Goal: Transaction & Acquisition: Purchase product/service

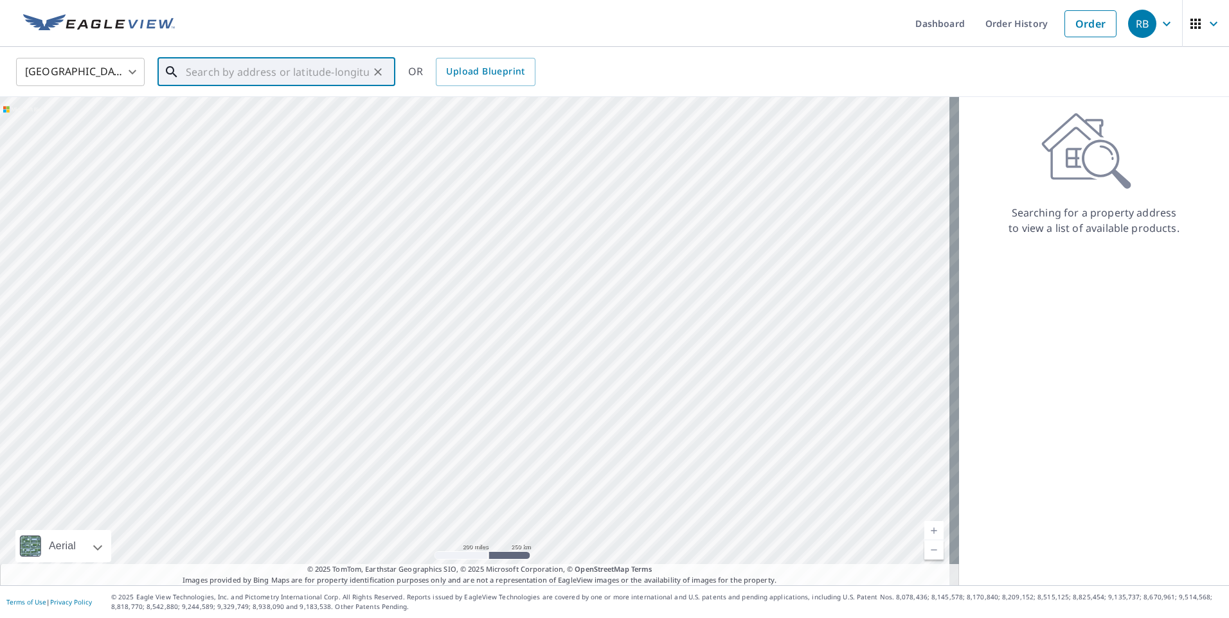
click at [329, 73] on input "text" at bounding box center [277, 72] width 183 height 36
click at [247, 72] on input "24 [PERSON_NAME] [PERSON_NAME]" at bounding box center [277, 72] width 183 height 36
click at [286, 107] on span "[STREET_ADDRESS][PERSON_NAME]" at bounding box center [284, 109] width 202 height 15
type input "[STREET_ADDRESS][PERSON_NAME][PERSON_NAME]"
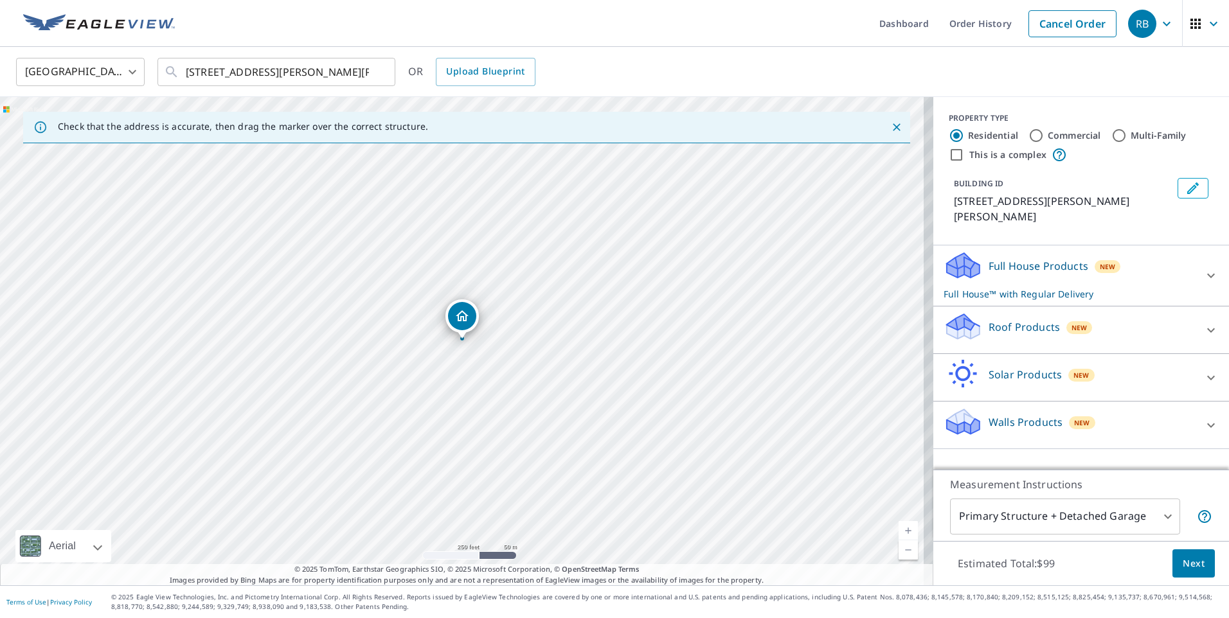
click at [1113, 407] on div "Walls Products New" at bounding box center [1070, 425] width 252 height 37
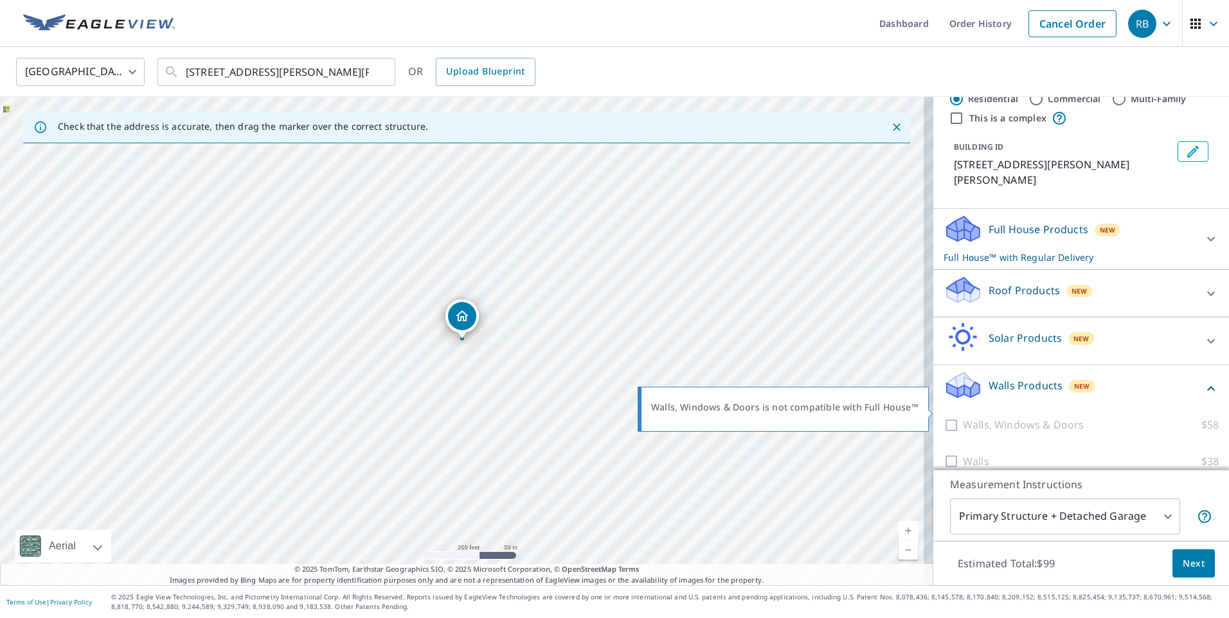
click at [946, 417] on div at bounding box center [953, 425] width 19 height 16
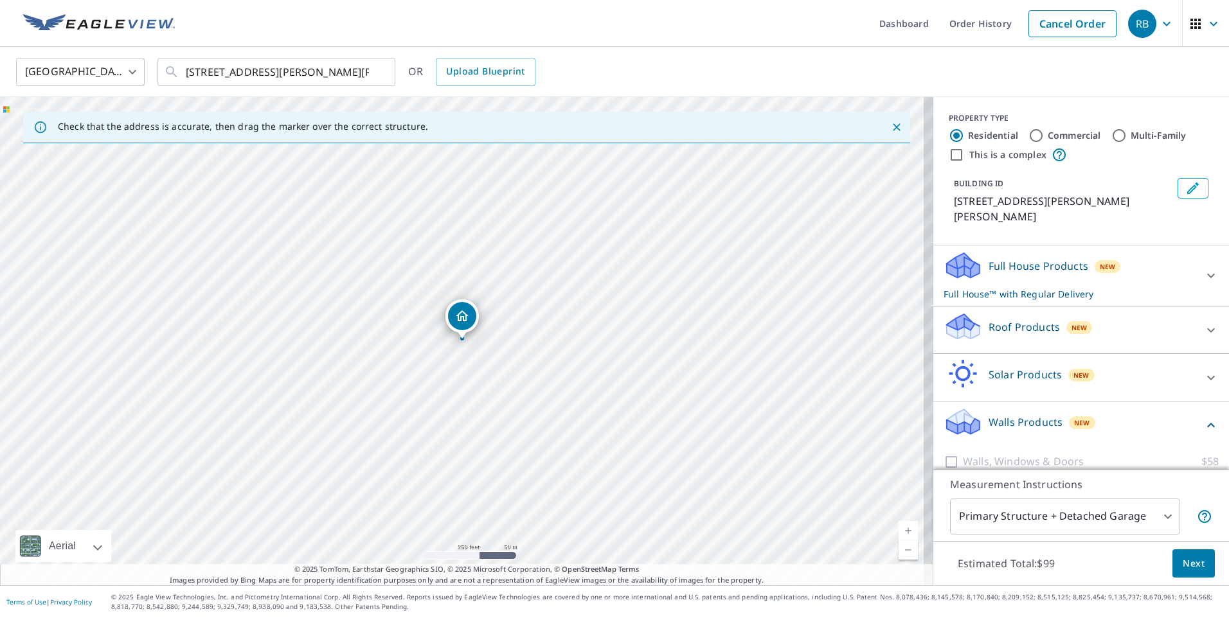
click at [1038, 258] on p "Full House Products" at bounding box center [1039, 265] width 100 height 15
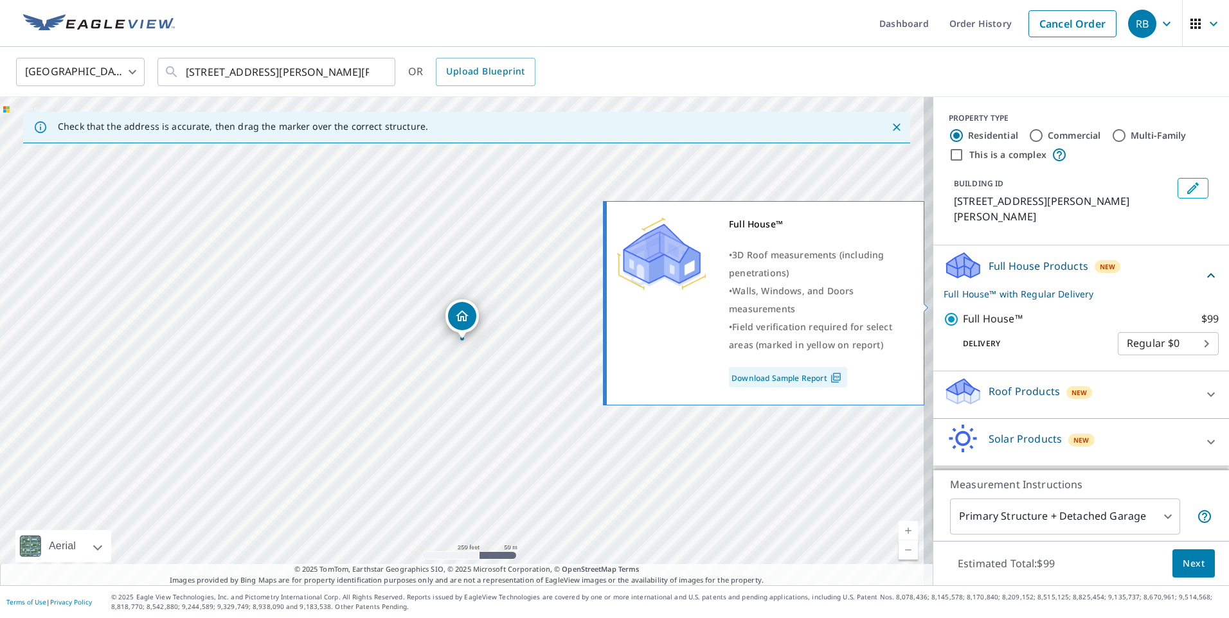
click at [949, 312] on input "Full House™ $99" at bounding box center [953, 319] width 19 height 15
checkbox input "false"
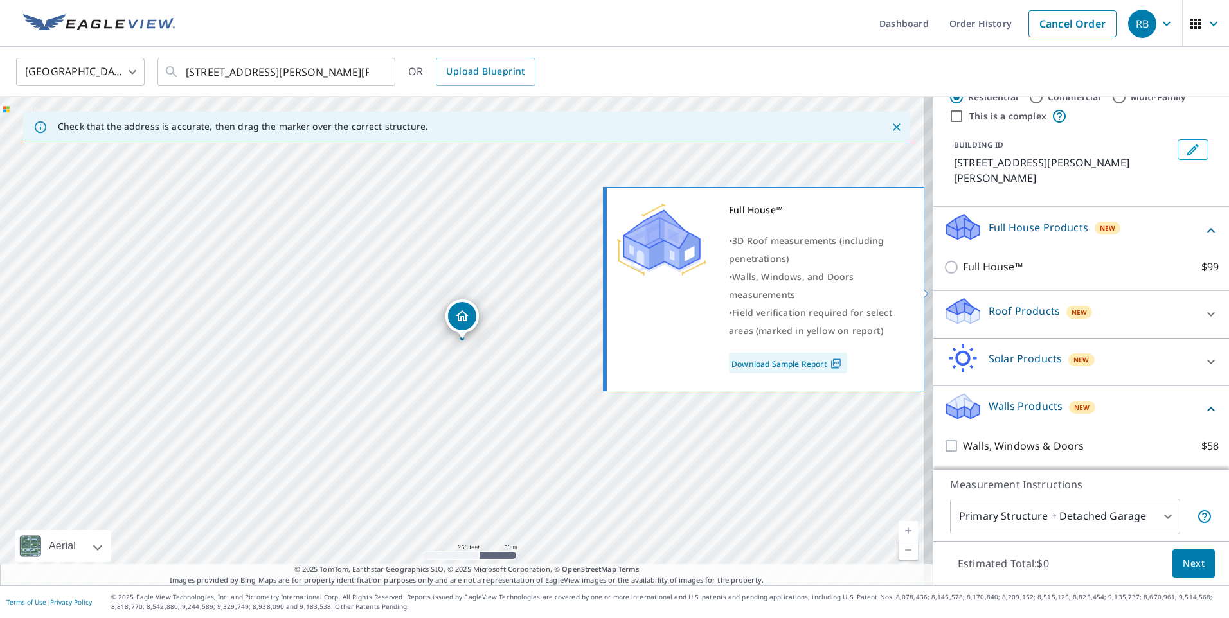
scroll to position [60, 0]
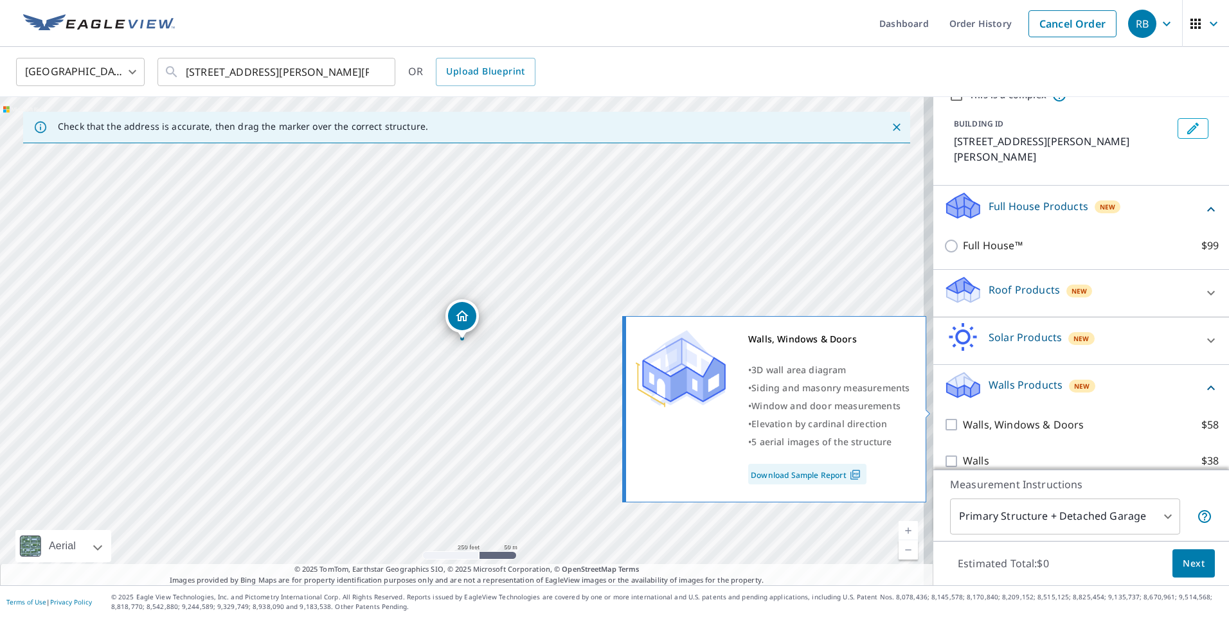
click at [945, 417] on input "Walls, Windows & Doors $58" at bounding box center [953, 424] width 19 height 15
checkbox input "true"
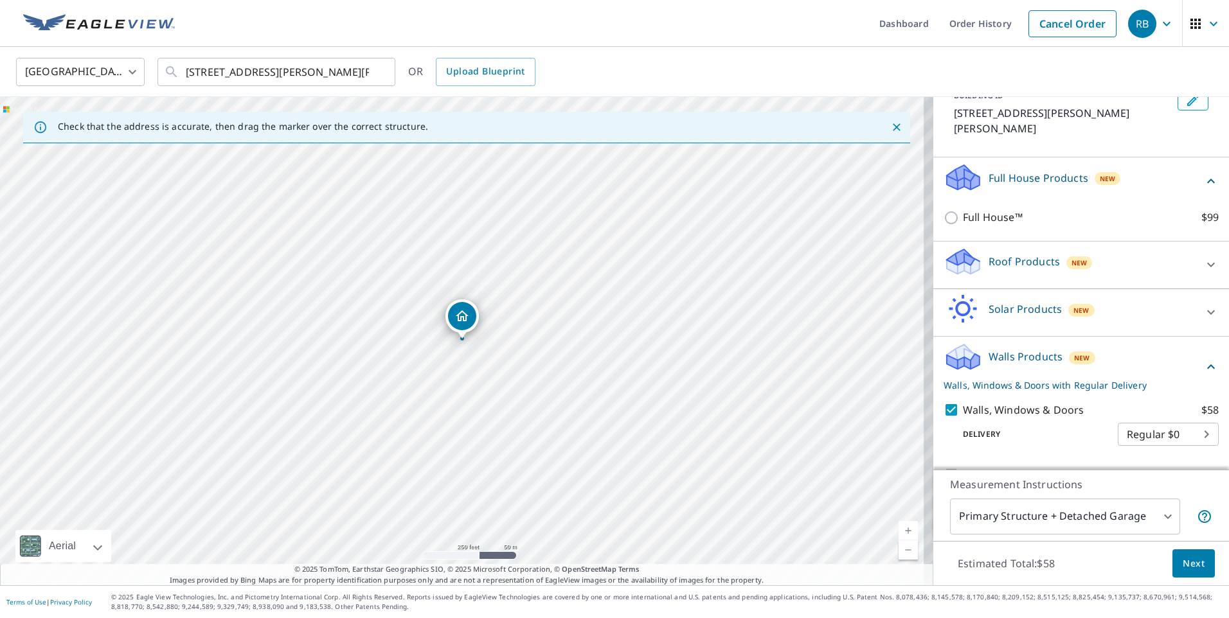
scroll to position [102, 0]
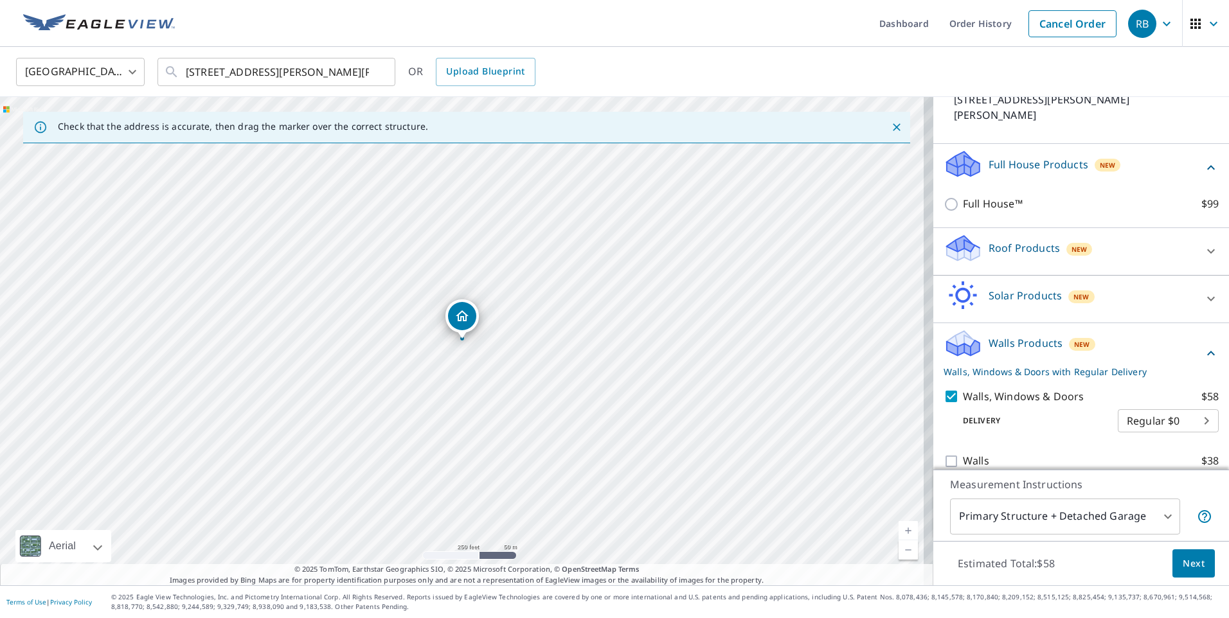
click at [1183, 560] on span "Next" at bounding box center [1194, 564] width 22 height 16
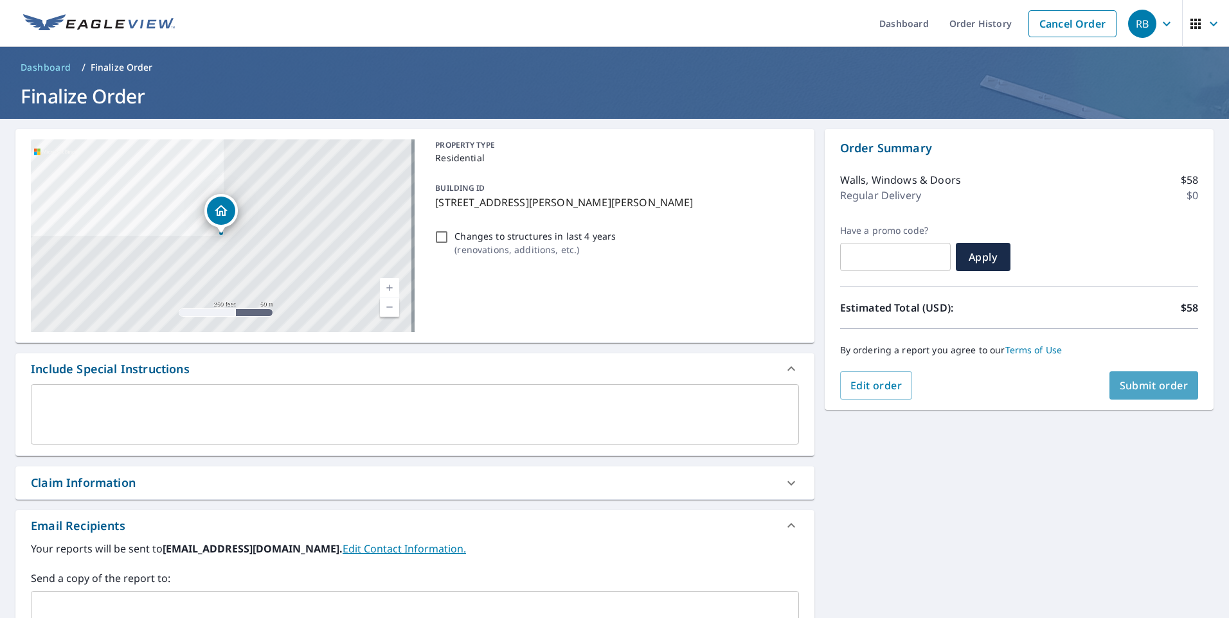
click at [1121, 393] on button "Submit order" at bounding box center [1153, 386] width 89 height 28
checkbox input "true"
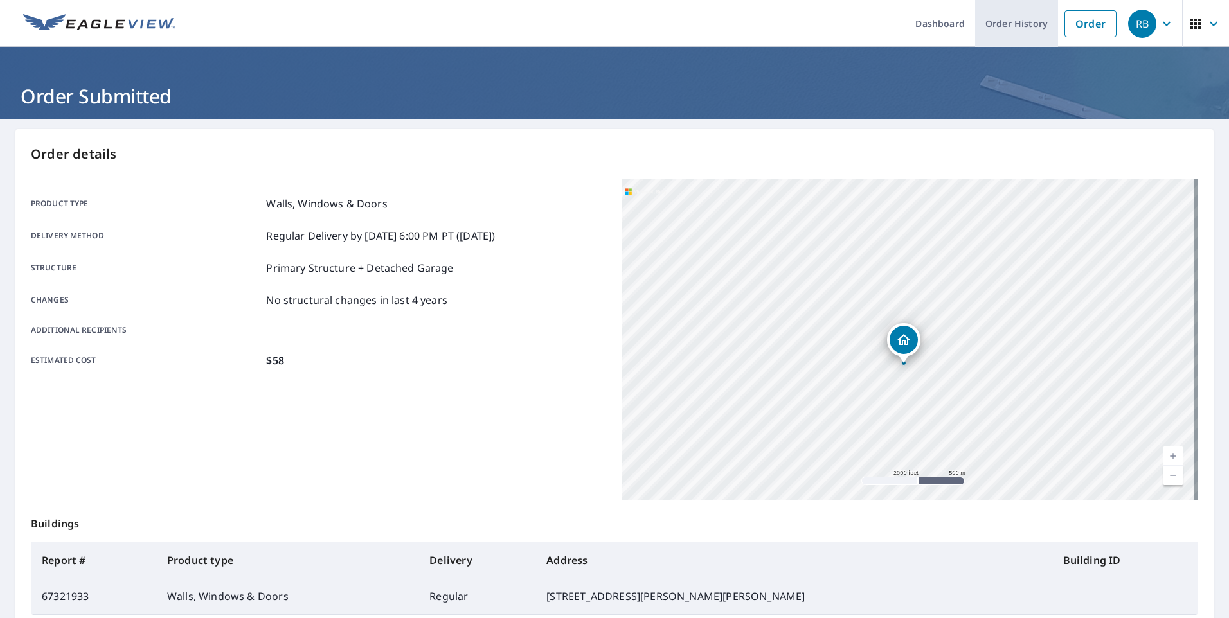
click at [996, 23] on link "Order History" at bounding box center [1016, 23] width 83 height 47
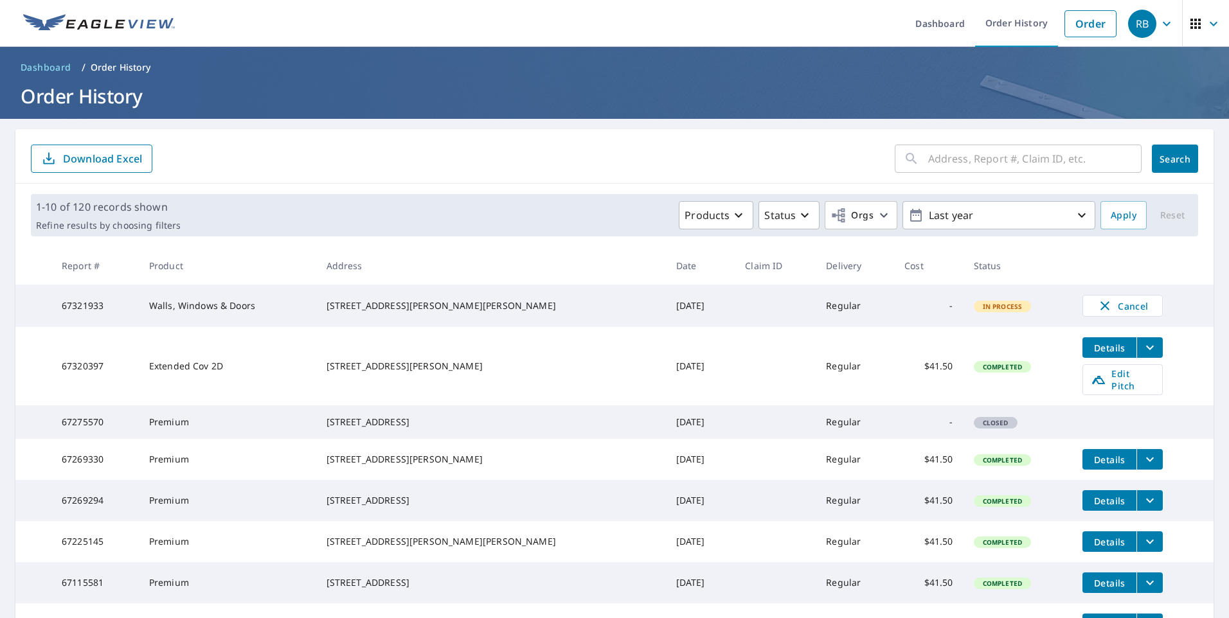
click at [1142, 352] on icon "filesDropdownBtn-67320397" at bounding box center [1149, 347] width 15 height 15
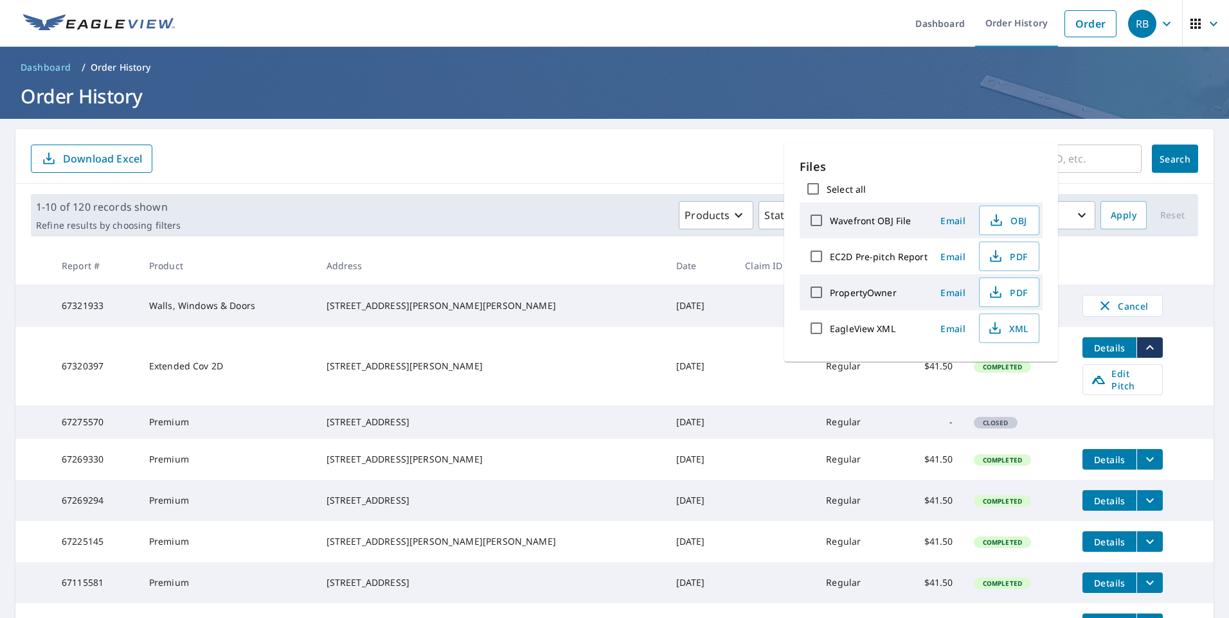
click at [1172, 346] on td "Details Edit Pitch" at bounding box center [1142, 366] width 141 height 78
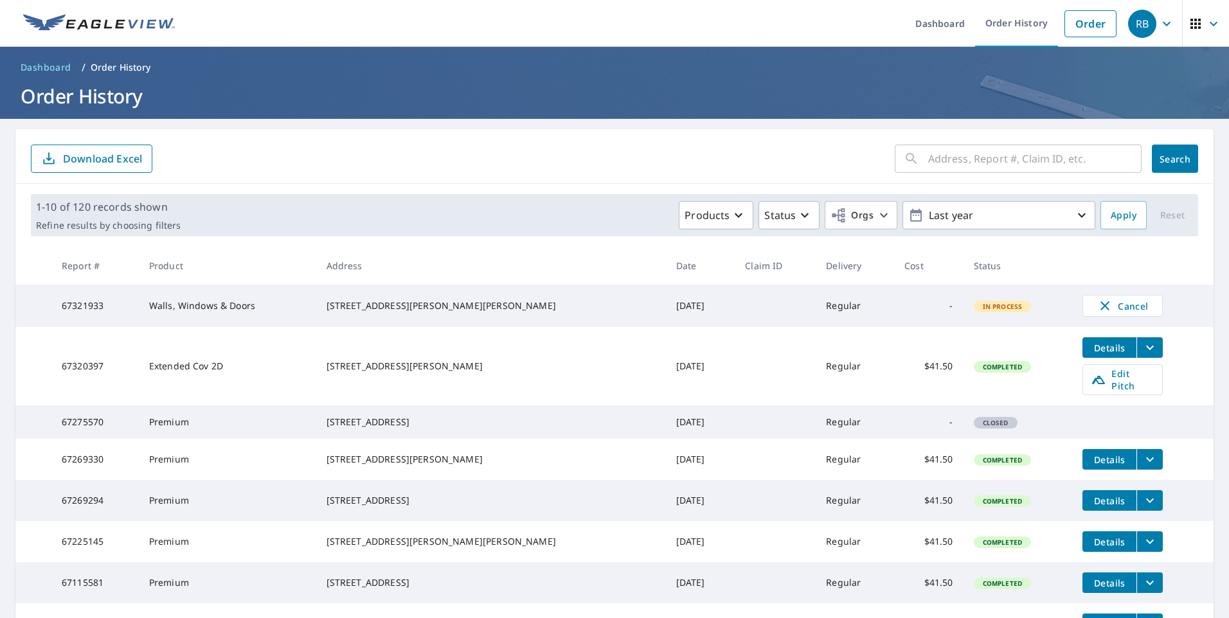
click at [1100, 352] on span "Details" at bounding box center [1109, 348] width 39 height 12
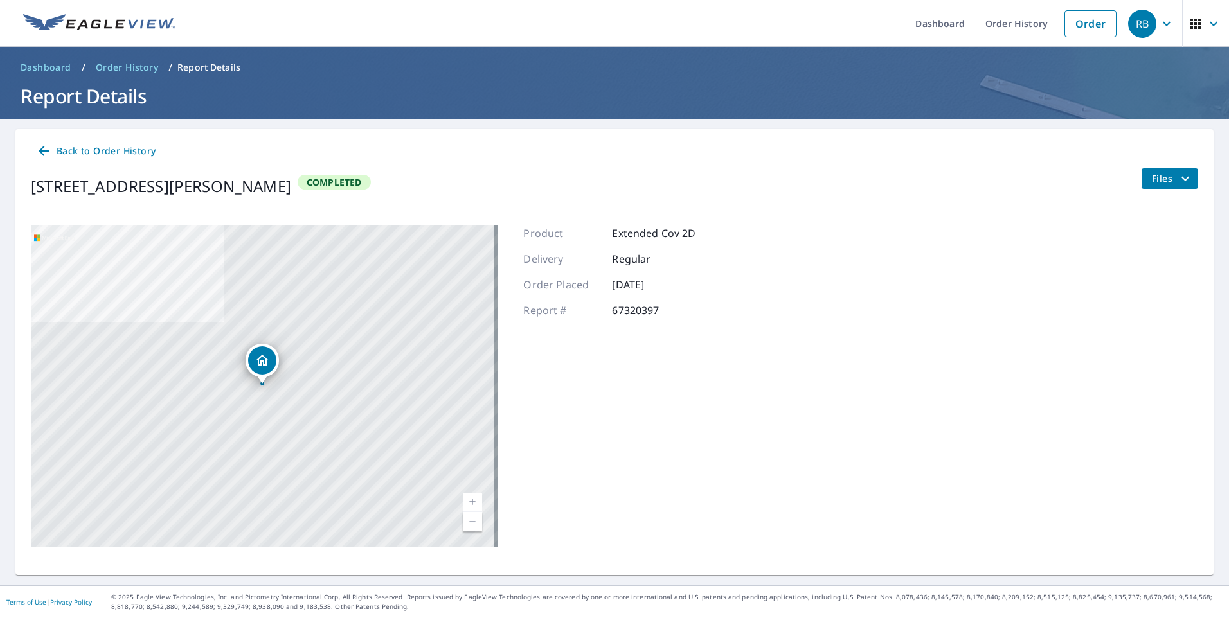
click at [1178, 183] on icon "filesDropdownBtn-67320397" at bounding box center [1185, 178] width 15 height 15
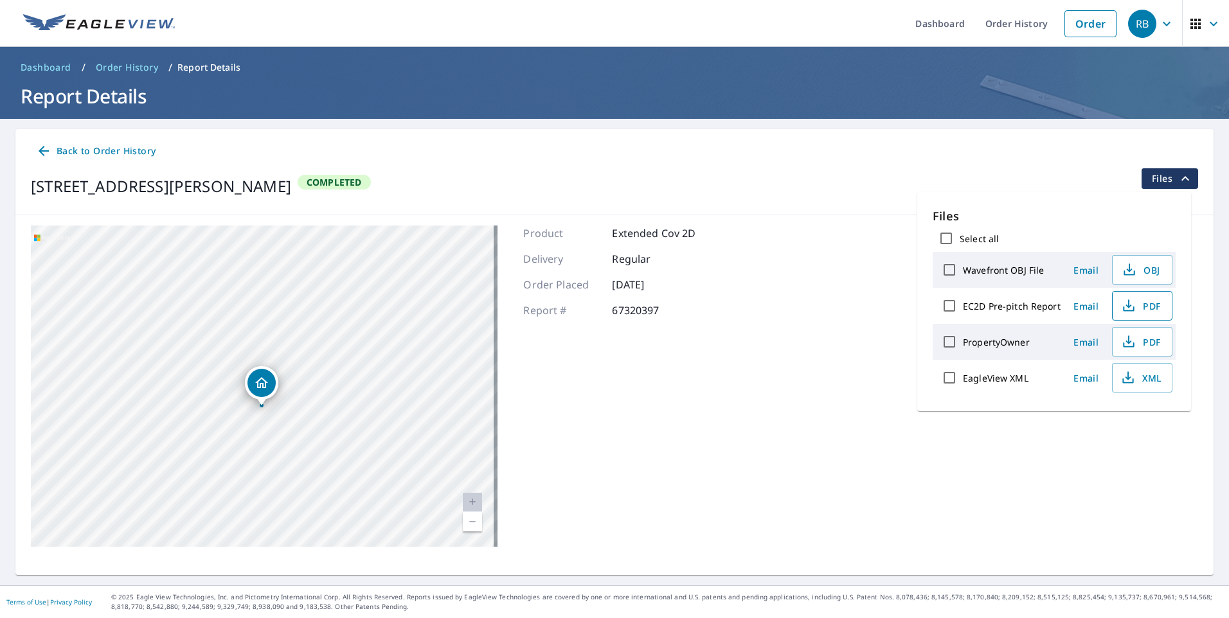
click at [1121, 314] on button "PDF" at bounding box center [1142, 306] width 60 height 30
click at [701, 471] on div "[STREET_ADDRESS][GEOGRAPHIC_DATA][PERSON_NAME] A standard road map Aerial A det…" at bounding box center [614, 386] width 1198 height 342
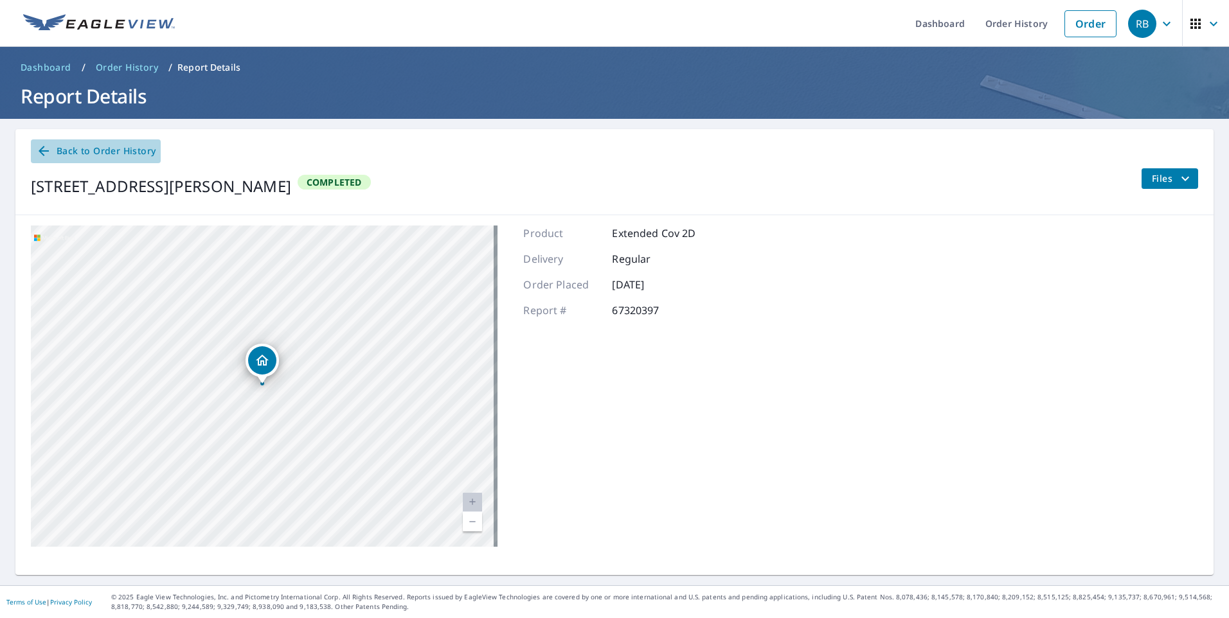
click at [47, 148] on icon at bounding box center [43, 150] width 15 height 15
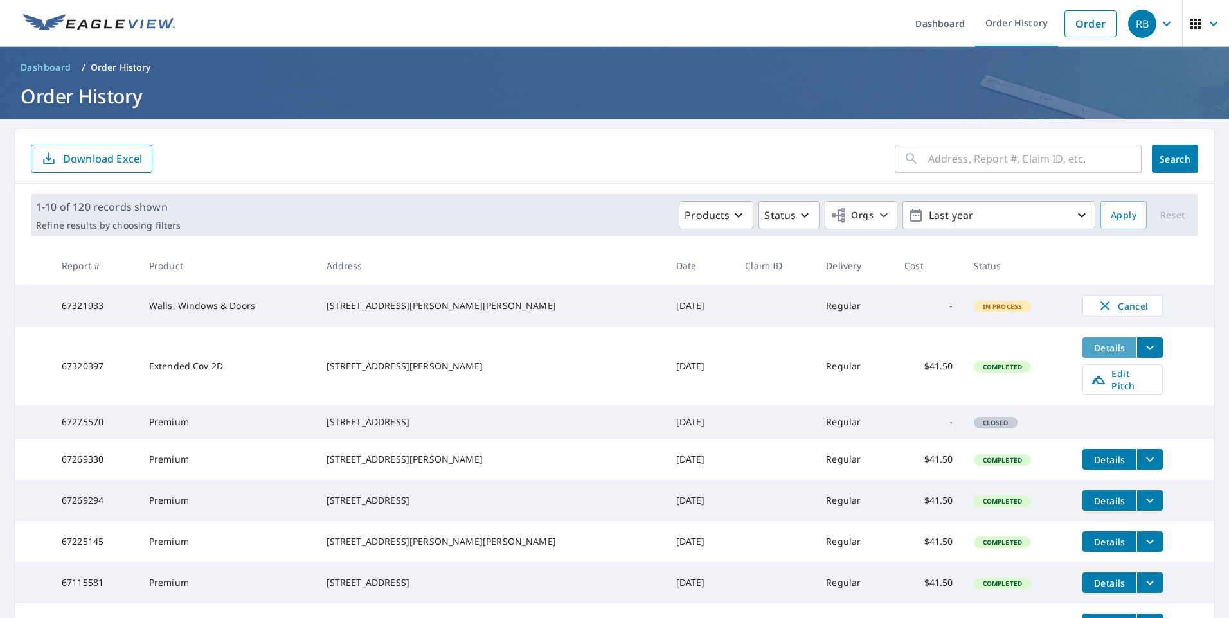
click at [1092, 350] on span "Details" at bounding box center [1109, 348] width 39 height 12
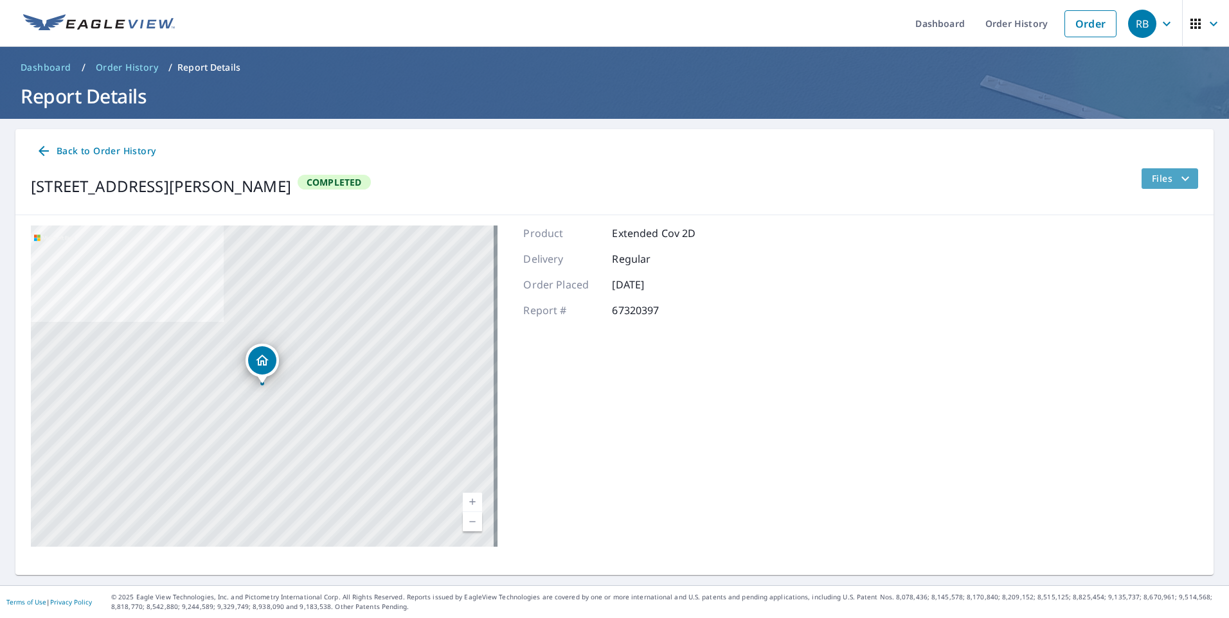
click at [1158, 182] on span "Files" at bounding box center [1172, 178] width 41 height 15
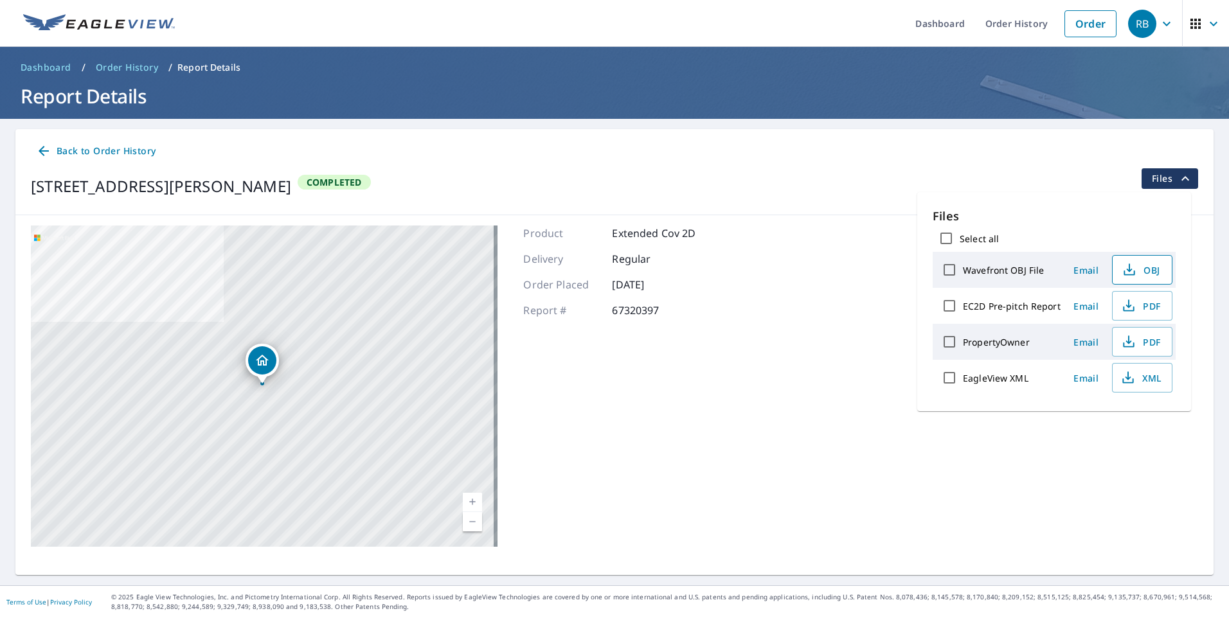
click at [1133, 273] on icon "button" at bounding box center [1129, 273] width 11 height 5
click at [1127, 337] on icon "button" at bounding box center [1128, 341] width 15 height 15
click at [621, 166] on div "Back to Order History [STREET_ADDRESS][PERSON_NAME] Completed Files" at bounding box center [614, 172] width 1198 height 86
